Goal: Task Accomplishment & Management: Manage account settings

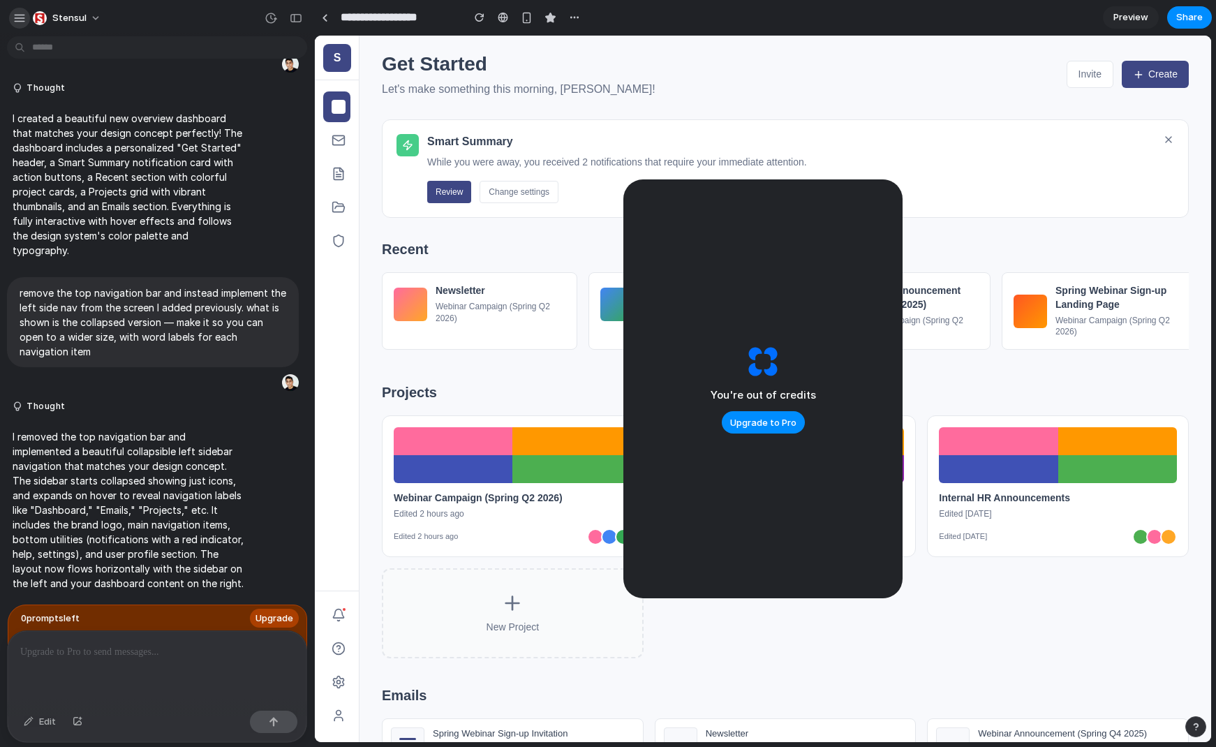
click at [17, 20] on div "button" at bounding box center [19, 18] width 13 height 13
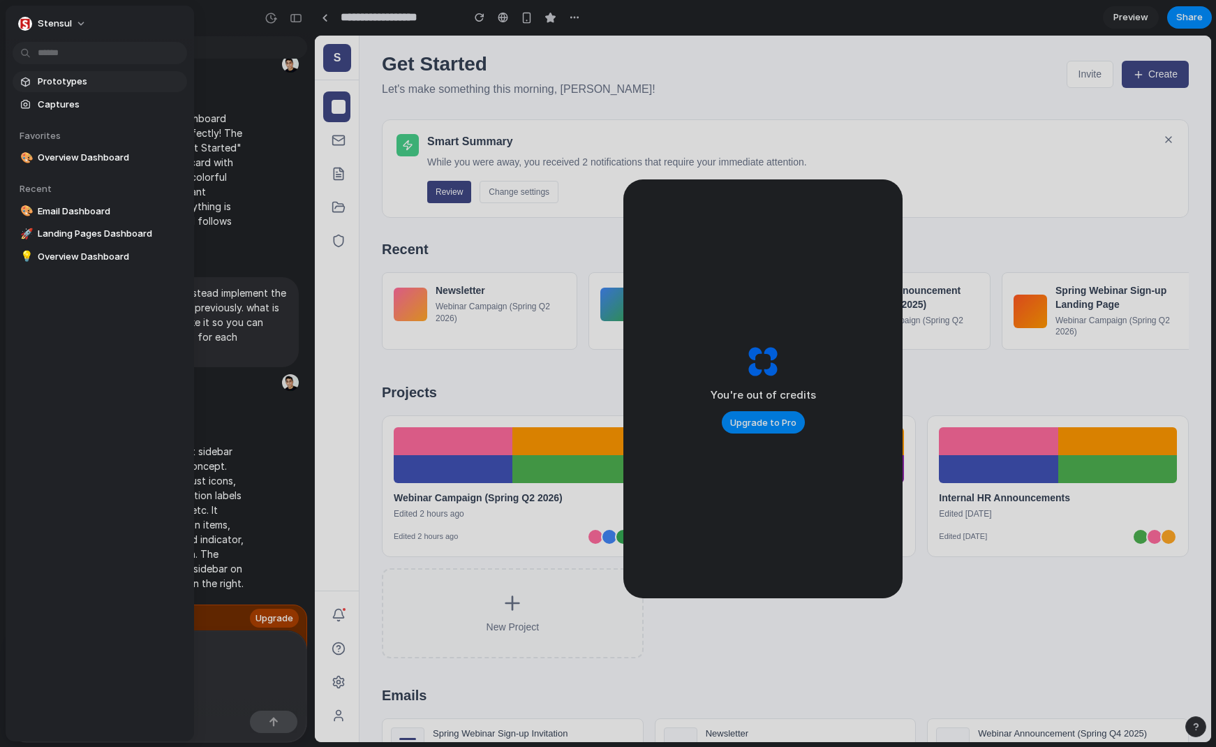
click at [54, 82] on span "Prototypes" at bounding box center [110, 82] width 144 height 14
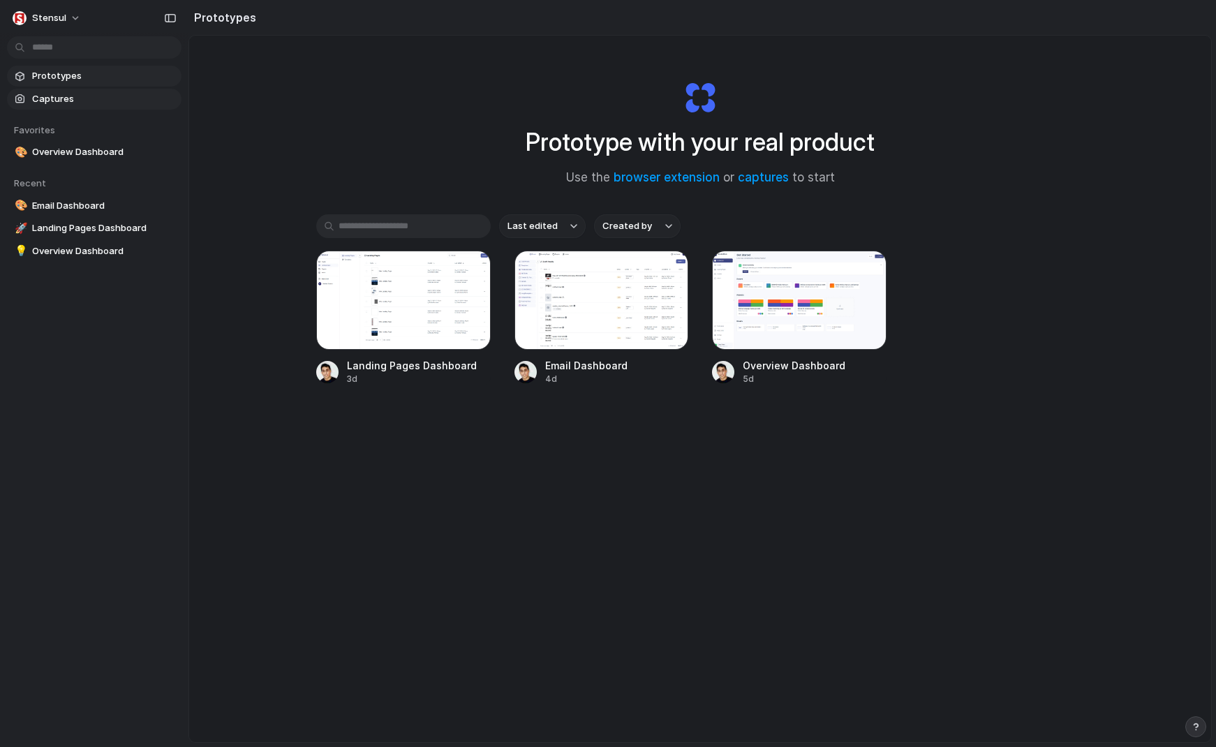
click at [52, 99] on span "Captures" at bounding box center [104, 99] width 144 height 14
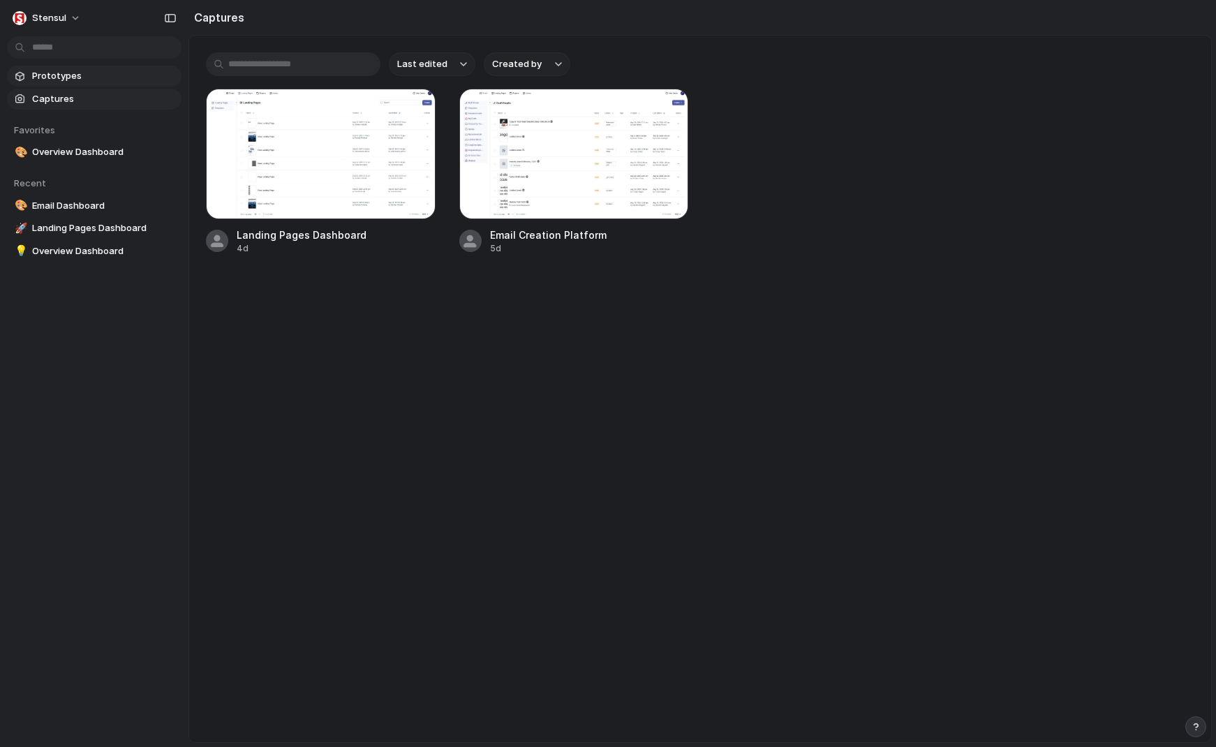
click at [68, 73] on span "Prototypes" at bounding box center [104, 76] width 144 height 14
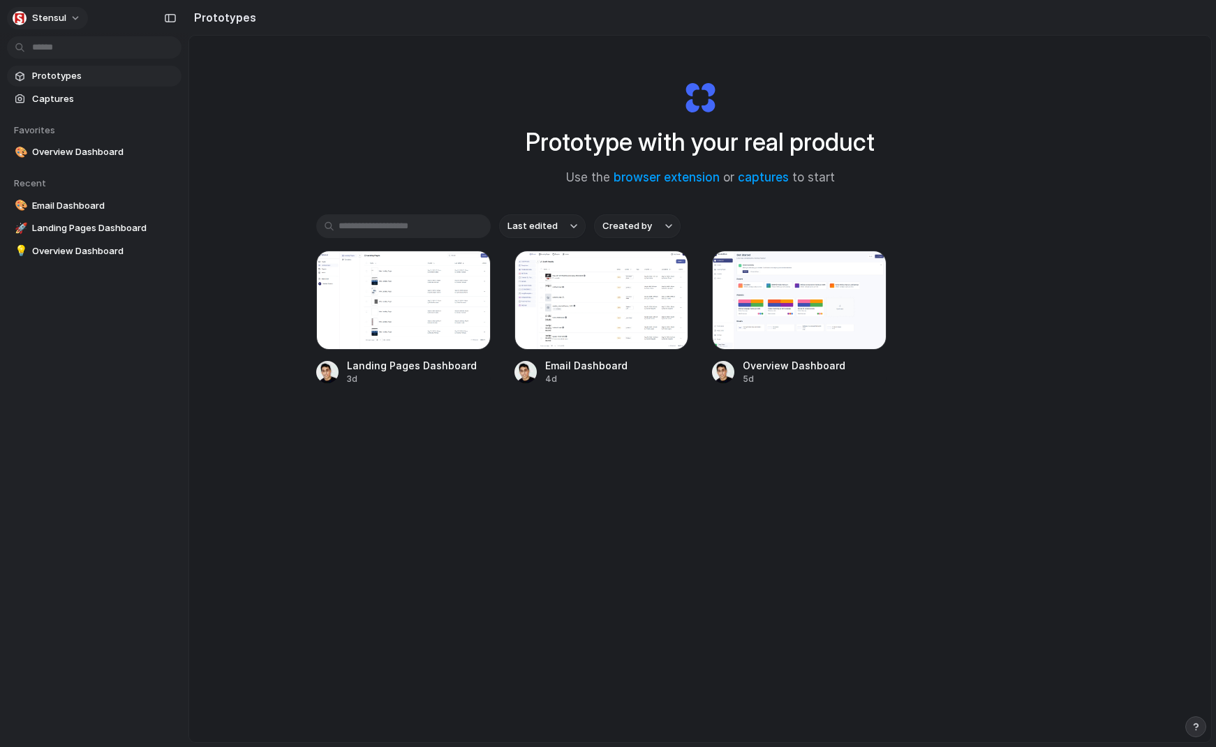
click at [36, 21] on span "Stensul" at bounding box center [49, 18] width 34 height 14
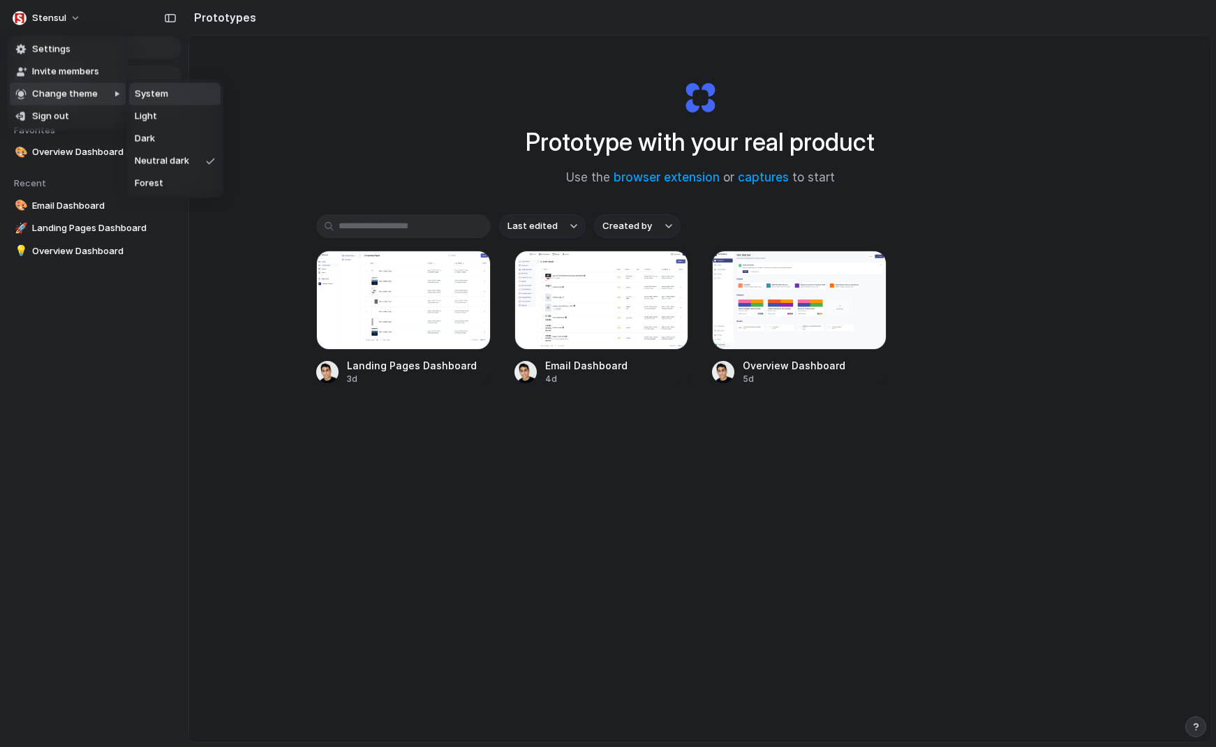
click at [154, 94] on span "System" at bounding box center [152, 94] width 34 height 14
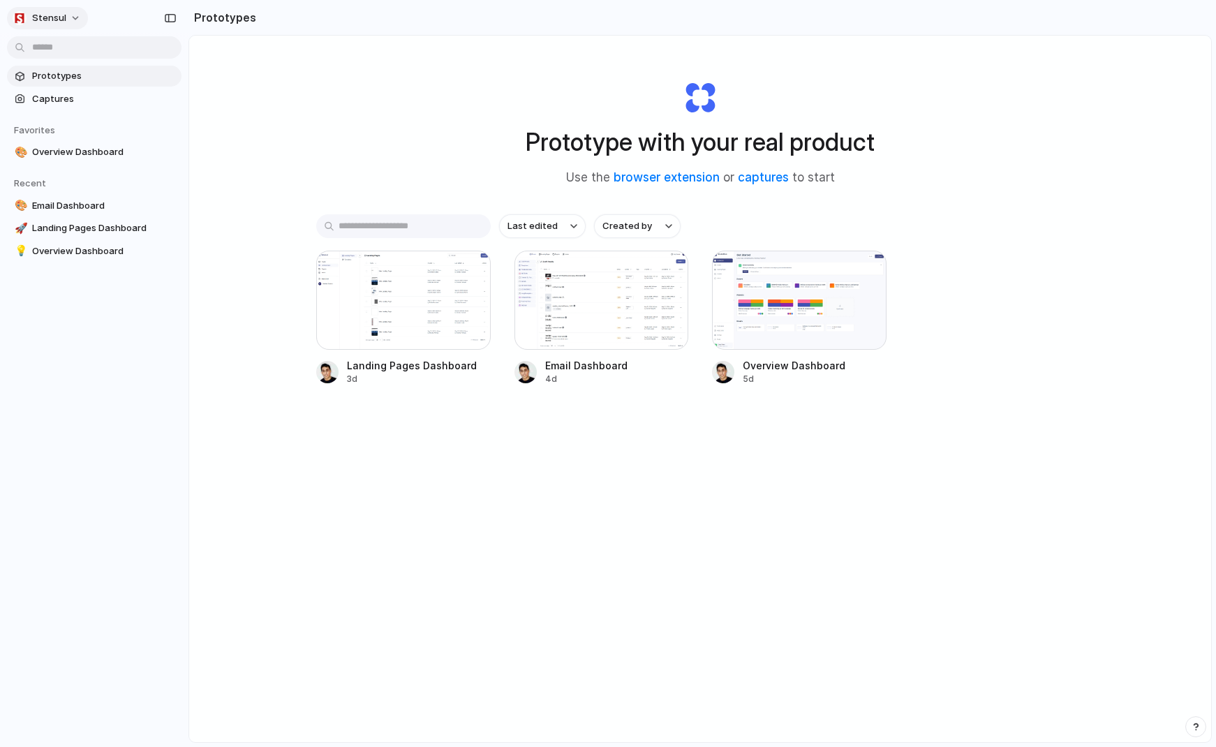
click at [37, 16] on span "Stensul" at bounding box center [49, 18] width 34 height 14
click at [70, 51] on li "Settings" at bounding box center [68, 49] width 116 height 22
click at [177, 19] on button "button" at bounding box center [170, 18] width 22 height 22
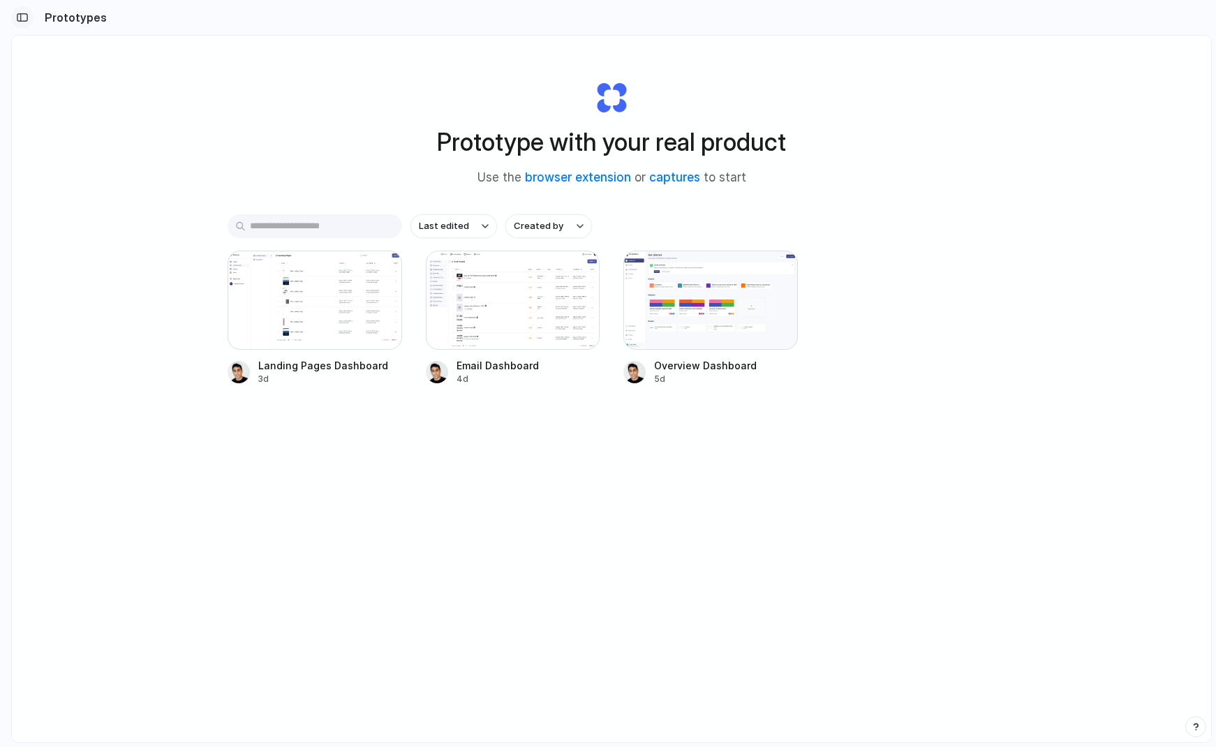
click at [23, 17] on div "button" at bounding box center [22, 18] width 13 height 10
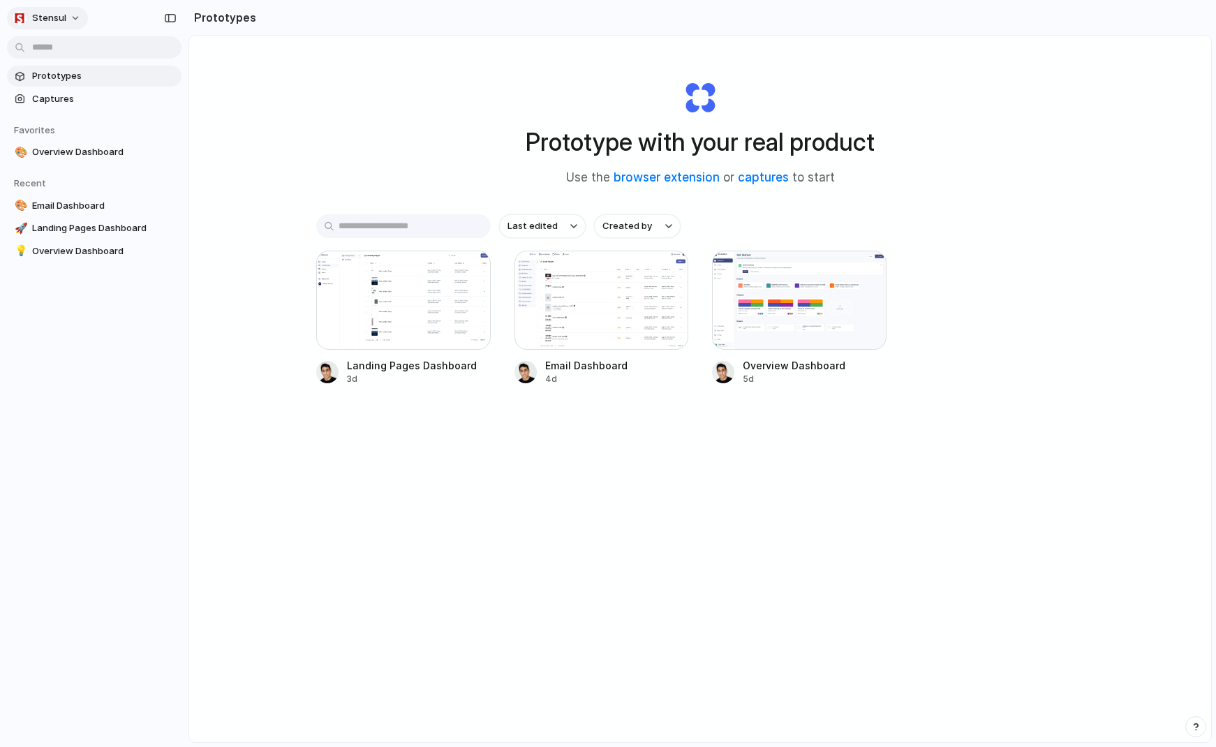
click at [30, 17] on div "Stensul" at bounding box center [40, 18] width 54 height 14
click at [33, 11] on div "Settings Invite members Change theme Sign out" at bounding box center [608, 373] width 1216 height 747
click at [171, 19] on div "button" at bounding box center [170, 18] width 13 height 10
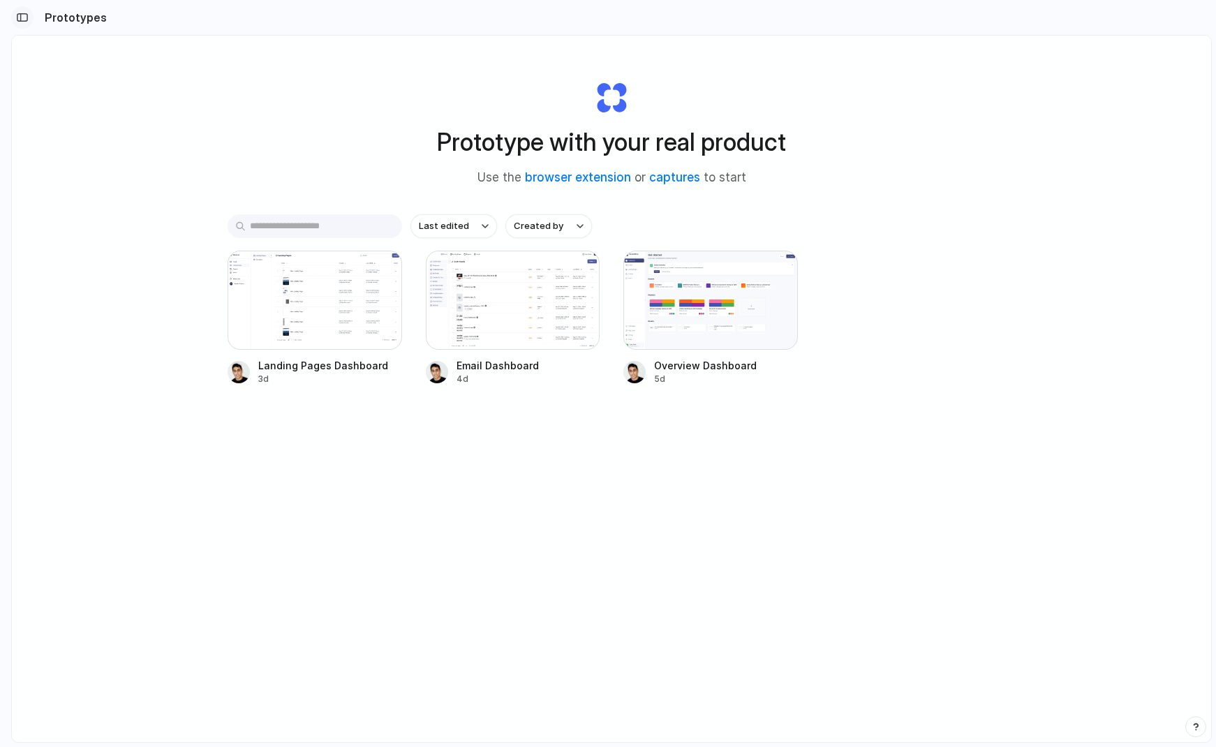
click at [17, 22] on button "button" at bounding box center [22, 17] width 22 height 22
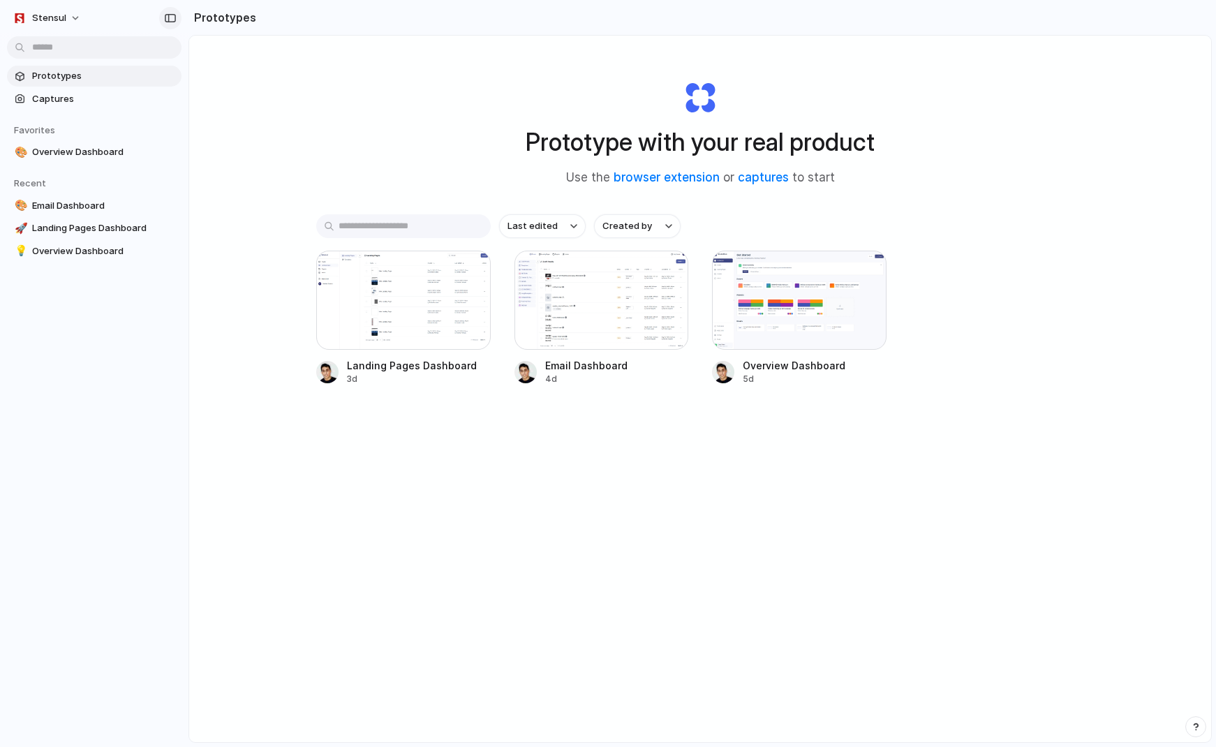
click at [171, 16] on div "button" at bounding box center [170, 18] width 13 height 10
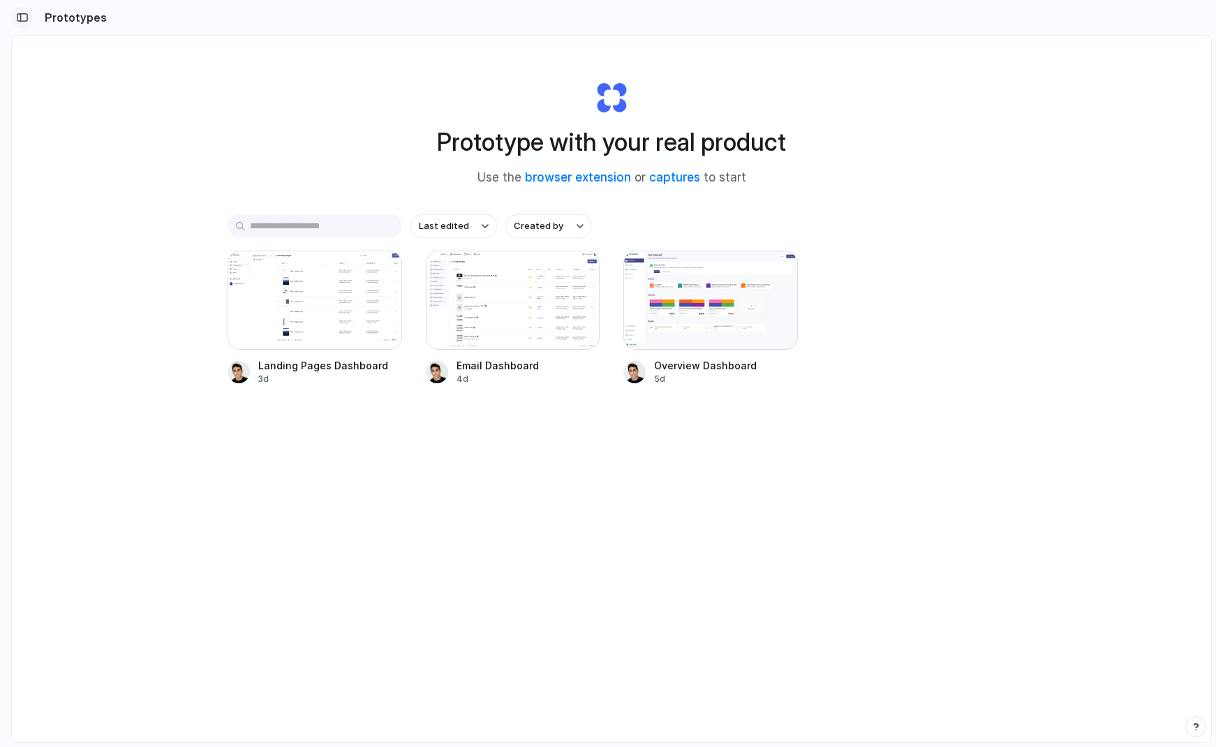
click at [29, 17] on button "button" at bounding box center [22, 17] width 22 height 22
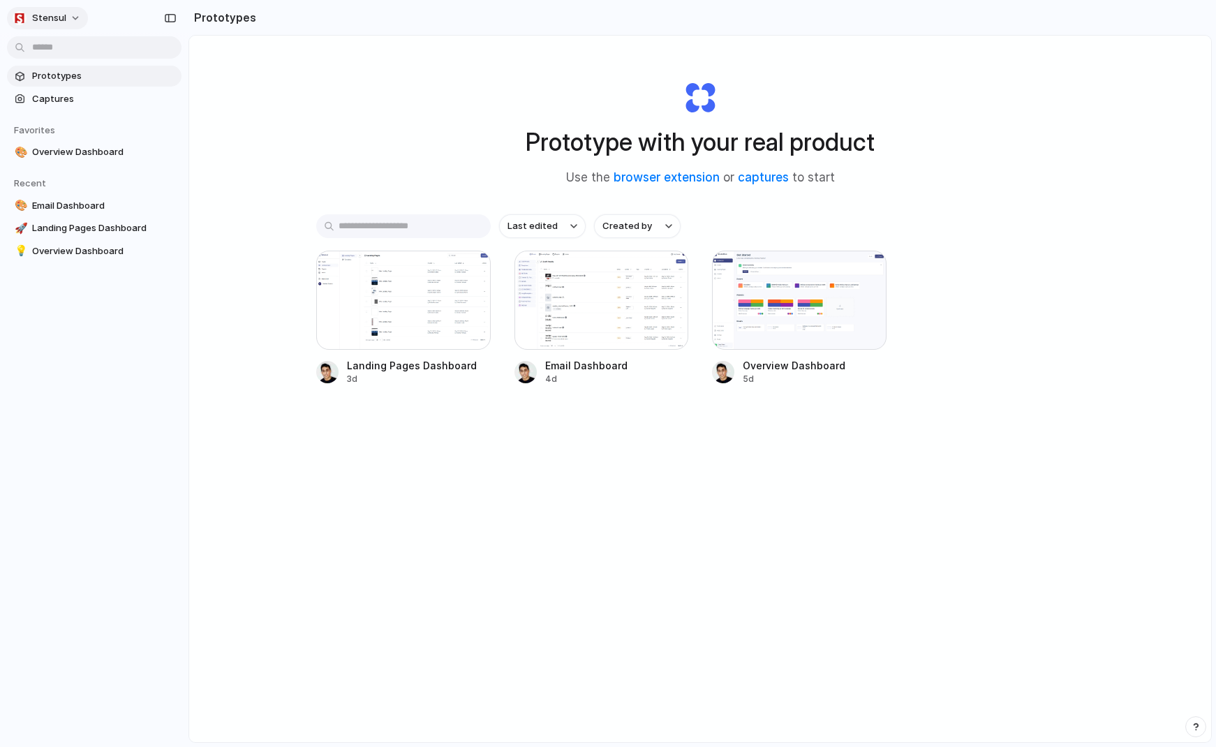
click at [69, 13] on button "Stensul" at bounding box center [47, 18] width 81 height 22
click at [68, 14] on div "Settings Invite members Change theme Sign out" at bounding box center [608, 373] width 1216 height 747
